Goal: Find specific page/section: Find specific page/section

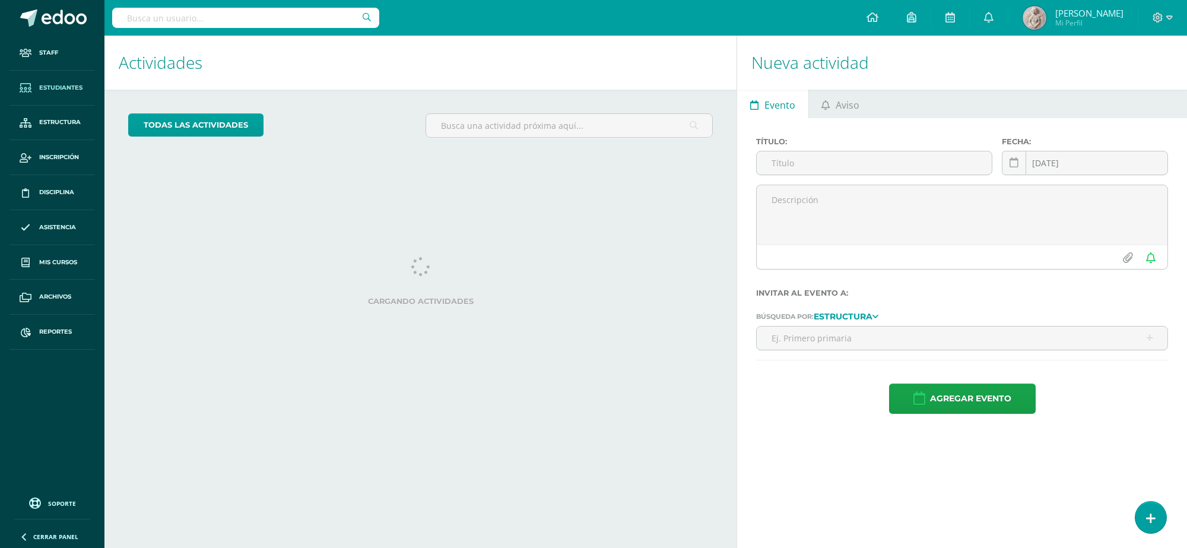
click at [73, 89] on span "Estudiantes" at bounding box center [60, 87] width 43 height 9
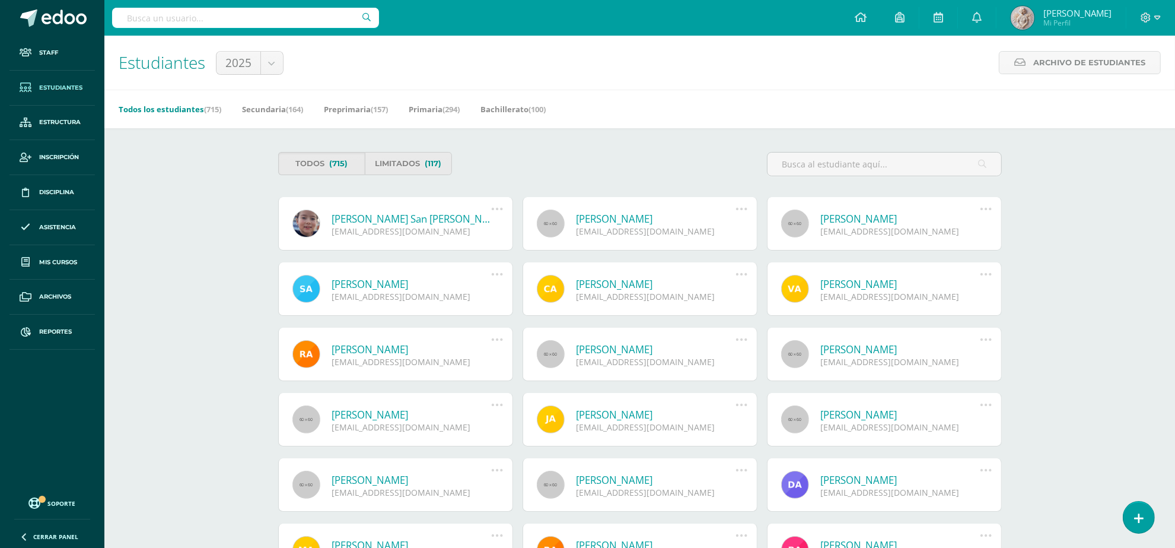
click at [282, 4] on div at bounding box center [245, 18] width 267 height 36
click at [282, 15] on input "text" at bounding box center [245, 18] width 267 height 20
type input "Rodrigo rosales"
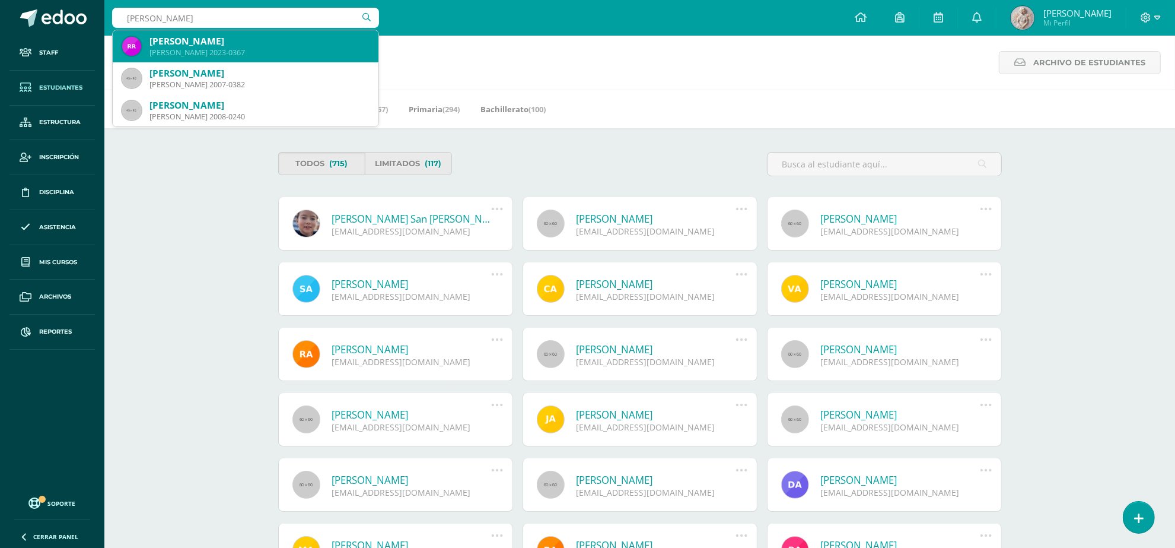
click at [266, 45] on div "Rodrigo José Rosales Camacho" at bounding box center [260, 41] width 220 height 12
click at [266, 45] on div "Estudiantes 2025 2025 2026" at bounding box center [201, 63] width 165 height 54
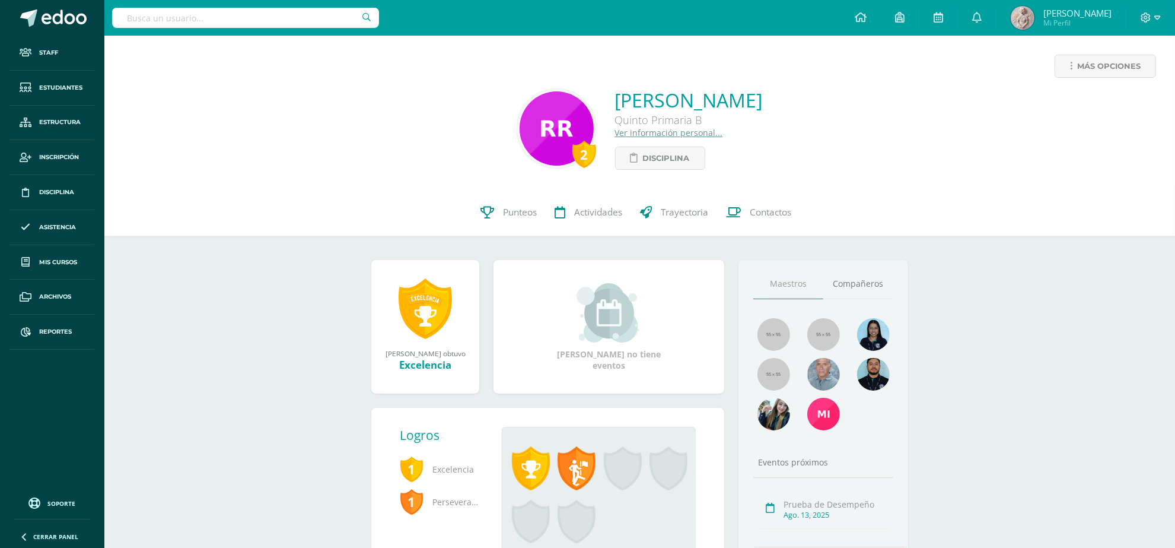
click at [615, 138] on link "Ver información personal..." at bounding box center [669, 132] width 108 height 11
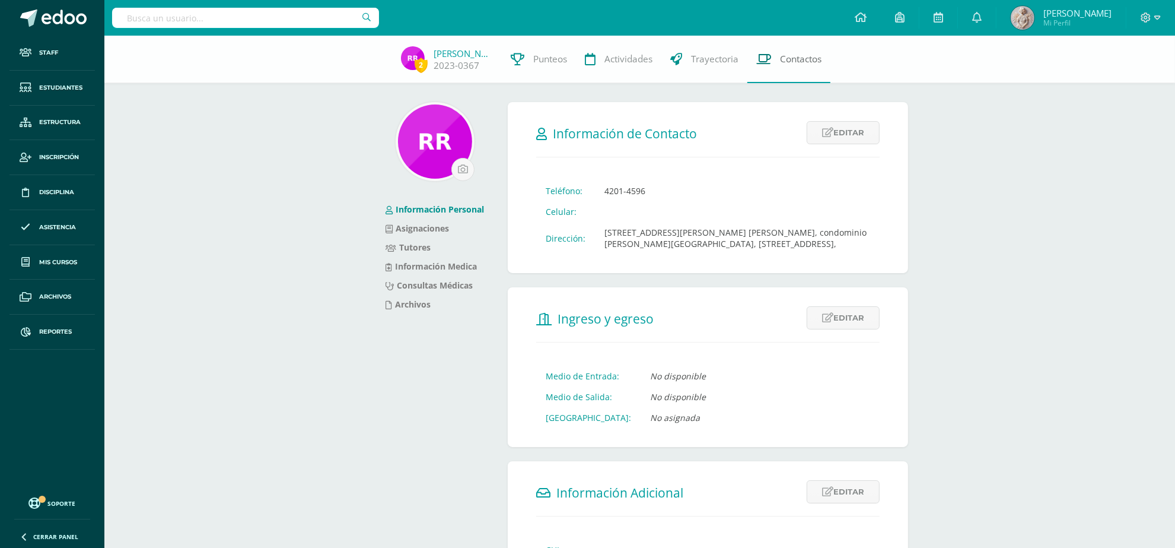
click at [776, 56] on link "Contactos" at bounding box center [789, 59] width 83 height 47
